Goal: Task Accomplishment & Management: Complete application form

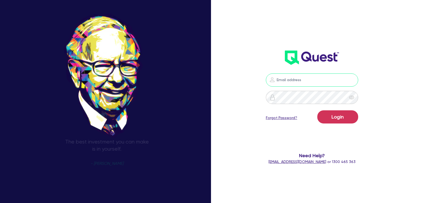
type input "shae.draper+broker@quest.finance"
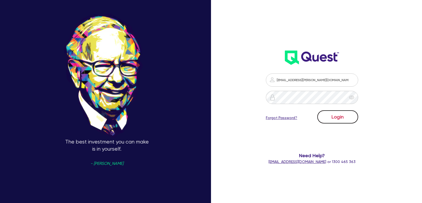
click at [328, 116] on button "Login" at bounding box center [337, 116] width 41 height 13
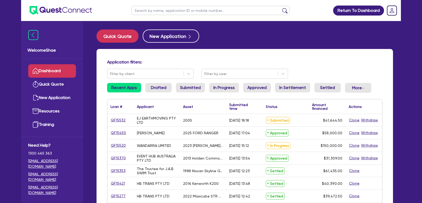
click at [160, 10] on input "text" at bounding box center [210, 10] width 158 height 9
type input "eub"
click at [280, 8] on button "submit" at bounding box center [284, 11] width 8 height 7
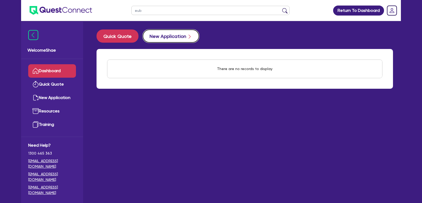
click at [163, 37] on button "New Application" at bounding box center [171, 36] width 56 height 13
select select "Other"
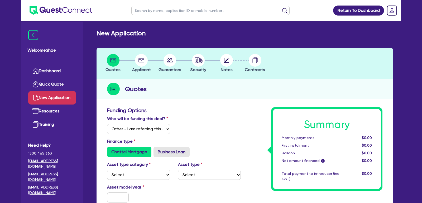
click at [140, 9] on input "text" at bounding box center [210, 10] width 158 height 9
type input "eun"
click button "submit" at bounding box center [284, 11] width 8 height 7
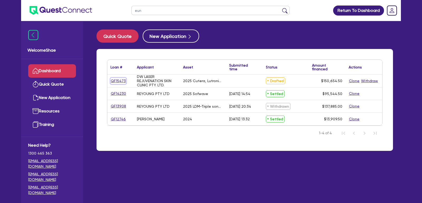
click at [120, 81] on link "QF15473" at bounding box center [118, 81] width 16 height 6
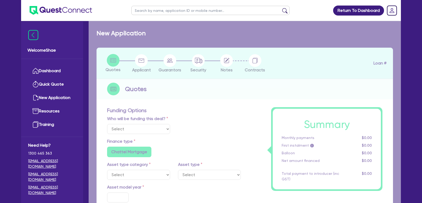
select select "Other"
select select "TERTIARY_ASSETS"
type input "2025"
radio input "true"
type input "150,000"
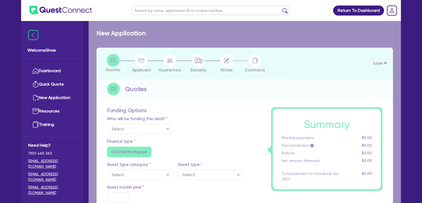
type input "14"
radio input "false"
radio input "true"
radio input "false"
select select "BEAUTY_EQUIPMENT"
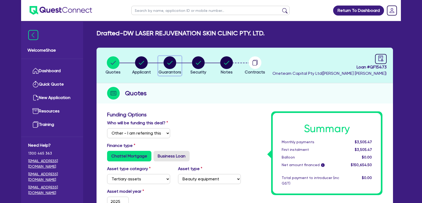
click at [167, 63] on circle "button" at bounding box center [169, 62] width 13 height 13
select select "MRS"
select select "QLD"
select select "DE_FACTO"
select select "PROPERTY"
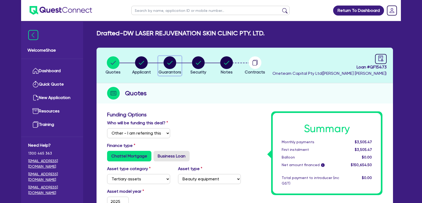
select select "CASH"
select select "VEHICLE"
select select "HOUSEHOLD_PERSONAL"
select select "MORTGAGE"
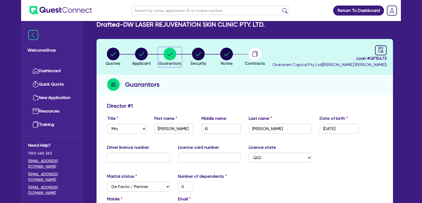
scroll to position [8, 0]
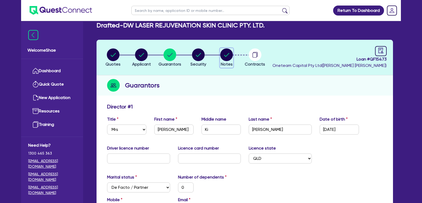
click at [228, 57] on circle "button" at bounding box center [226, 54] width 13 height 13
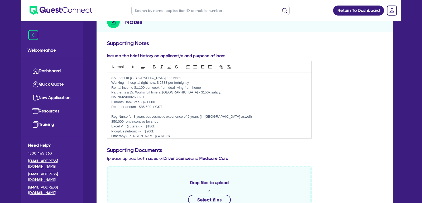
scroll to position [72, 0]
click at [128, 117] on p "Reg Nurse for 3 years but cosmetic experience of 5 years (in korea aswell)" at bounding box center [209, 116] width 196 height 5
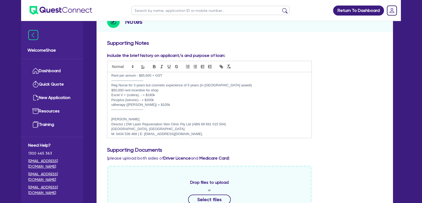
scroll to position [33, 0]
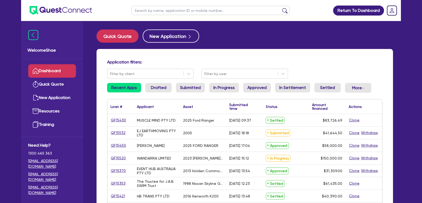
click at [176, 9] on input "text" at bounding box center [210, 10] width 158 height 9
type input "[PERSON_NAME]"
click at [280, 8] on button "submit" at bounding box center [284, 11] width 8 height 7
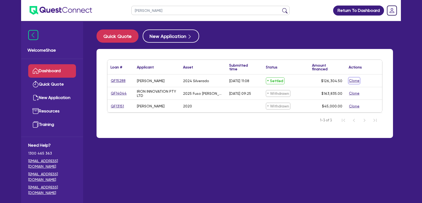
click at [353, 80] on button "Clone" at bounding box center [353, 81] width 11 height 6
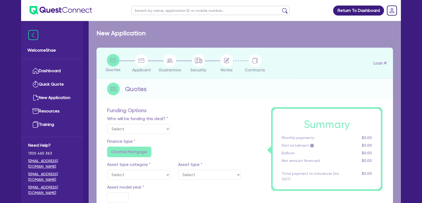
select select "Other"
radio input "true"
radio input "false"
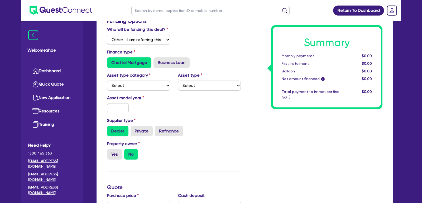
scroll to position [94, 0]
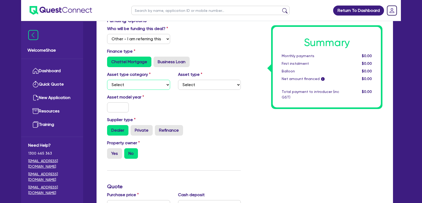
click at [156, 82] on select "Select Cars and light trucks Primary assets Secondary assets Tertiary assets" at bounding box center [138, 85] width 63 height 10
select select "CARS_AND_LIGHT_TRUCKS"
click at [107, 80] on select "Select Cars and light trucks Primary assets Secondary assets Tertiary assets" at bounding box center [138, 85] width 63 height 10
click at [184, 84] on select "Select" at bounding box center [209, 85] width 63 height 10
select select "PASSENGER_VEHICLES"
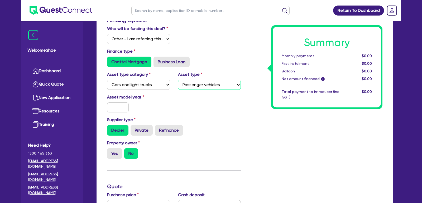
click at [178, 80] on select "Select Passenger vehicles Vans and utes Light trucks up to 4.5 tonne" at bounding box center [209, 85] width 63 height 10
click at [119, 108] on input "text" at bounding box center [118, 108] width 22 height 10
type input "2023"
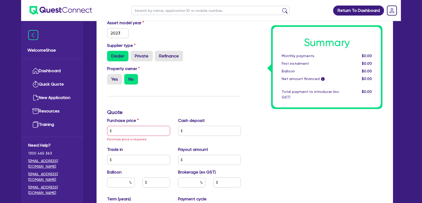
scroll to position [168, 0]
click at [113, 78] on label "Yes" at bounding box center [114, 80] width 15 height 11
click at [110, 78] on input "Yes" at bounding box center [108, 76] width 3 height 3
radio input "true"
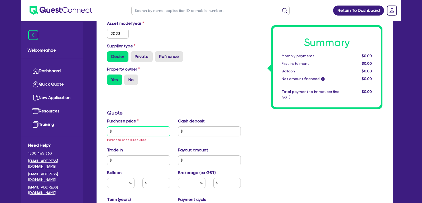
click at [126, 131] on input "text" at bounding box center [138, 131] width 63 height 10
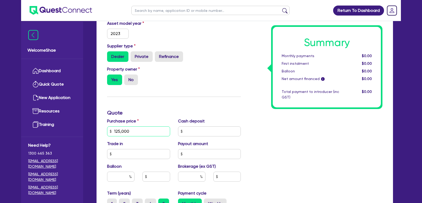
type input "125,000"
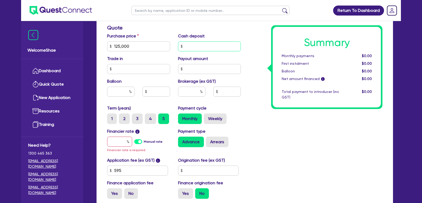
scroll to position [254, 0]
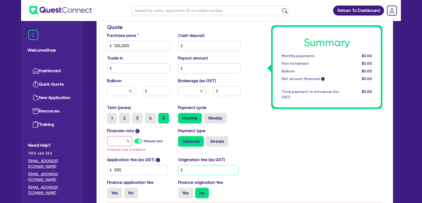
click at [200, 170] on input "text" at bounding box center [208, 170] width 61 height 10
type input "1,500"
click at [118, 141] on input "text" at bounding box center [119, 141] width 25 height 10
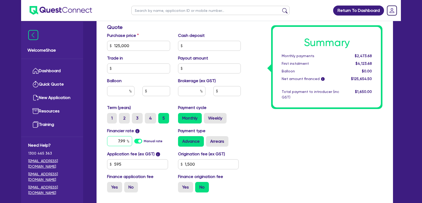
type input "7.99"
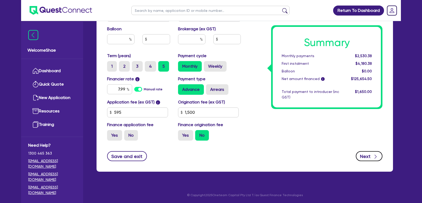
click at [370, 156] on button "Next" at bounding box center [368, 156] width 27 height 10
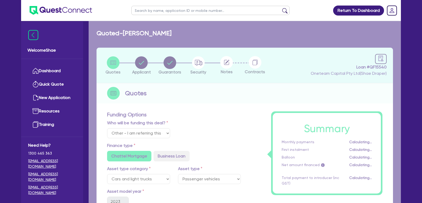
select select "SOLE_TRADER"
select select "BUILDING_CONSTRUCTION"
select select "BUSINESSES_CONSTRUCTION_SERVICES"
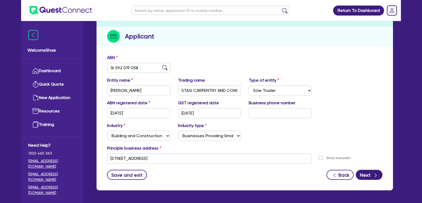
scroll to position [76, 0]
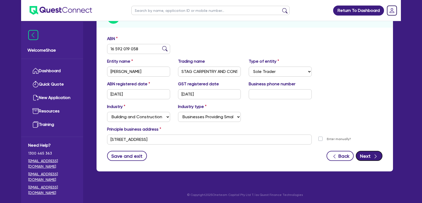
click at [370, 156] on button "Next" at bounding box center [368, 156] width 27 height 10
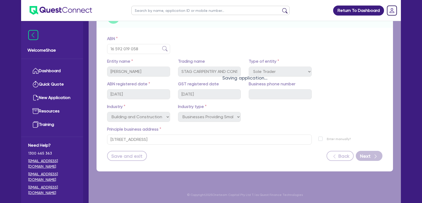
select select "MR"
select select "SA"
select select "MARRIED"
select select "PROPERTY"
select select "CASH"
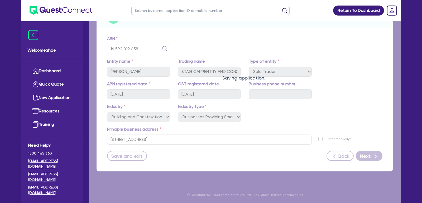
select select "MORTGAGE"
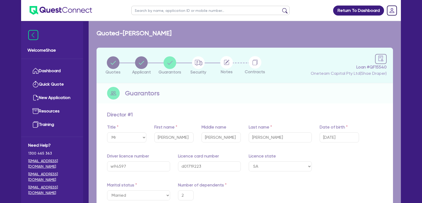
type input "2"
type input "0414 997 454"
type input "1,300,000"
type input "20,000"
type input "321,000"
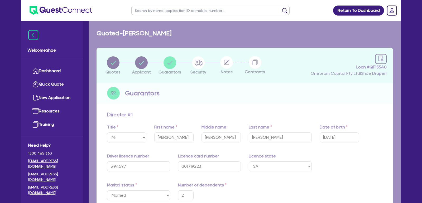
type input "2,200"
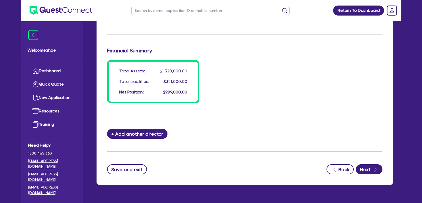
scroll to position [411, 0]
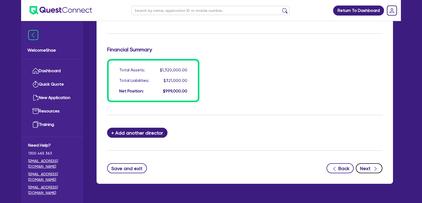
click at [366, 169] on button "Next" at bounding box center [368, 168] width 27 height 10
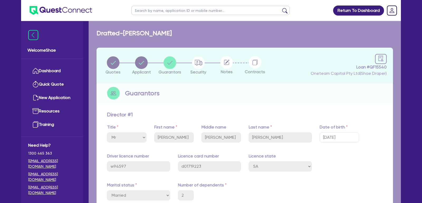
select select "CARS_AND_LIGHT_TRUCKS"
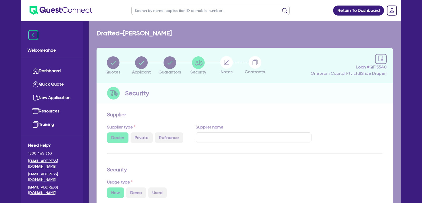
select select "PASSENGER_VEHICLES"
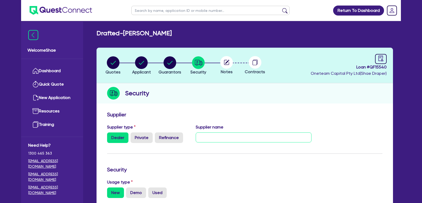
click at [204, 133] on input "text" at bounding box center [254, 138] width 116 height 10
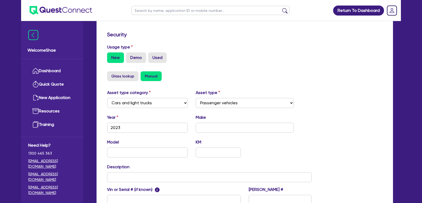
scroll to position [150, 0]
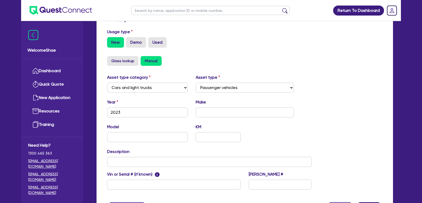
type input "Eurodrive Centre Pty Ltd"
click at [134, 112] on input "2023" at bounding box center [147, 113] width 81 height 10
type input "2024"
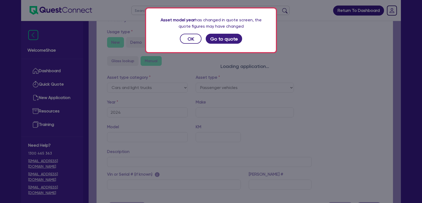
select select "PASSENGER_VEHICLES"
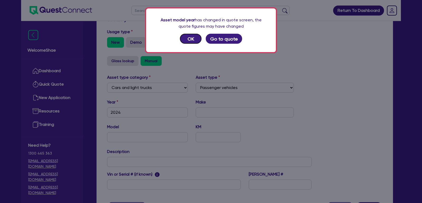
click at [194, 38] on button "OK" at bounding box center [191, 39] width 22 height 10
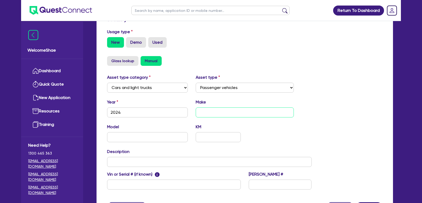
click at [204, 112] on input "text" at bounding box center [245, 113] width 98 height 10
type input "Silverado"
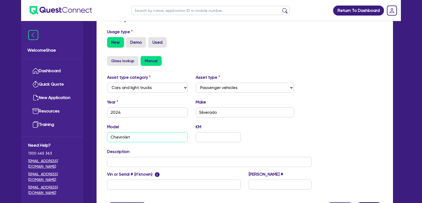
type input "Chevrolet"
click at [135, 181] on input "text" at bounding box center [174, 185] width 134 height 10
paste input "[US_VEHICLE_IDENTIFICATION_NUMBER]."
click at [346, 128] on div "Asset type category Select Cars and light trucks Primary assets Secondary asset…" at bounding box center [244, 135] width 283 height 122
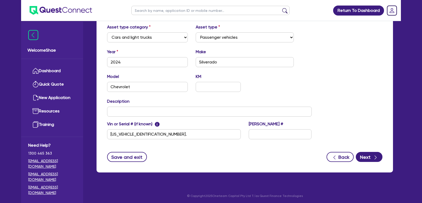
scroll to position [202, 0]
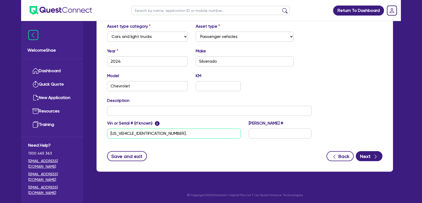
click at [184, 132] on input "[US_VEHICLE_IDENTIFICATION_NUMBER]." at bounding box center [174, 134] width 134 height 10
type input "[US_VEHICLE_IDENTIFICATION_NUMBER]"
click at [361, 153] on button "Next" at bounding box center [368, 156] width 27 height 10
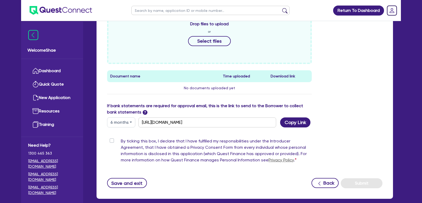
scroll to position [215, 0]
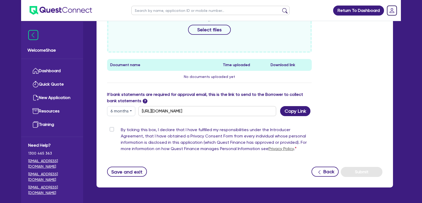
click at [121, 129] on label "By ticking this box, I declare that I have fulfilled my responsibilities under …" at bounding box center [216, 140] width 191 height 27
click at [110, 129] on input "By ticking this box, I declare that I have fulfilled my responsibilities under …" at bounding box center [109, 129] width 4 height 5
checkbox input "true"
click at [351, 170] on button "Submit" at bounding box center [361, 172] width 42 height 10
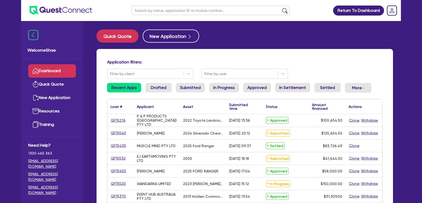
click at [174, 12] on input "text" at bounding box center [210, 10] width 158 height 9
type input "hewett"
click at [280, 8] on button "submit" at bounding box center [284, 11] width 8 height 7
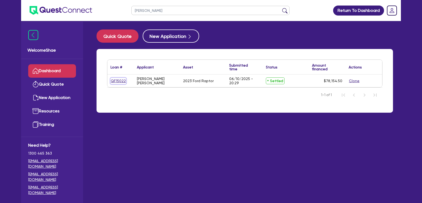
click at [118, 80] on link "QF15022" at bounding box center [118, 81] width 16 height 6
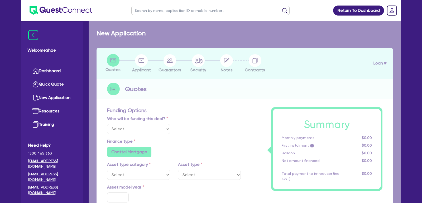
select select "Other"
select select "CARS_AND_LIGHT_TRUCKS"
type input "2023"
type input "76,000"
type input "30"
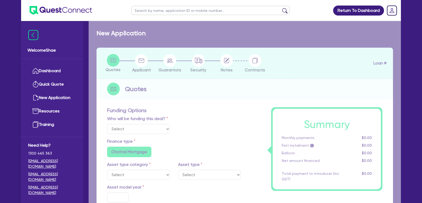
type input "22,800"
type input "5.25"
type input "4,096"
radio input "false"
type input "12.99"
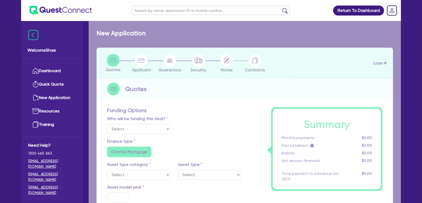
radio input "false"
type input "1,363.64"
radio input "true"
select select "PASSENGER_VEHICLES"
